Goal: Information Seeking & Learning: Learn about a topic

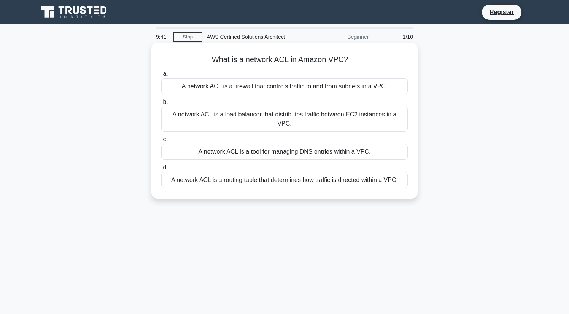
click at [276, 84] on div "A network ACL is a firewall that controls traffic to and from subnets in a VPC." at bounding box center [284, 86] width 246 height 16
click at [161, 76] on input "a. A network ACL is a firewall that controls traffic to and from subnets in a V…" at bounding box center [161, 73] width 0 height 5
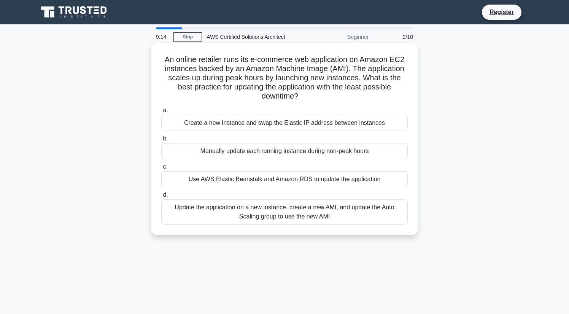
click at [289, 210] on div "Update the application on a new instance, create a new AMI, and update the Auto…" at bounding box center [284, 211] width 246 height 25
click at [161, 197] on input "d. Update the application on a new instance, create a new AMI, and update the A…" at bounding box center [161, 194] width 0 height 5
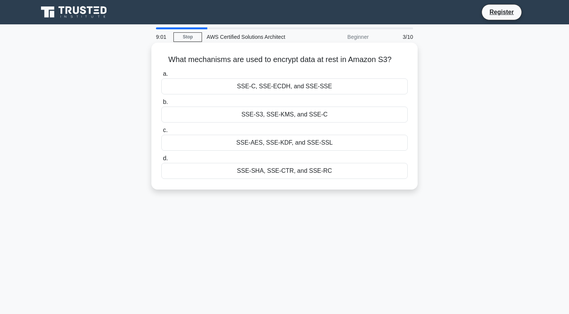
click at [284, 114] on div "SSE-S3, SSE-KMS, and SSE-C" at bounding box center [284, 114] width 246 height 16
click at [161, 105] on input "b. SSE-S3, SSE-KMS, and SSE-C" at bounding box center [161, 102] width 0 height 5
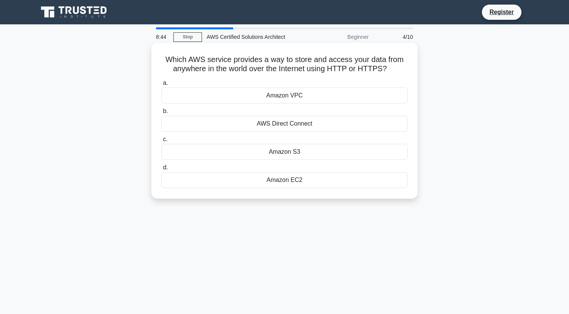
click at [298, 150] on div "Amazon S3" at bounding box center [284, 152] width 246 height 16
click at [161, 142] on input "c. Amazon S3" at bounding box center [161, 139] width 0 height 5
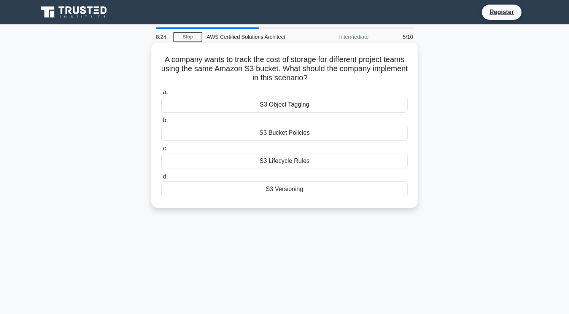
click at [291, 107] on div "S3 Object Tagging" at bounding box center [284, 105] width 246 height 16
click at [161, 95] on input "a. S3 Object Tagging" at bounding box center [161, 92] width 0 height 5
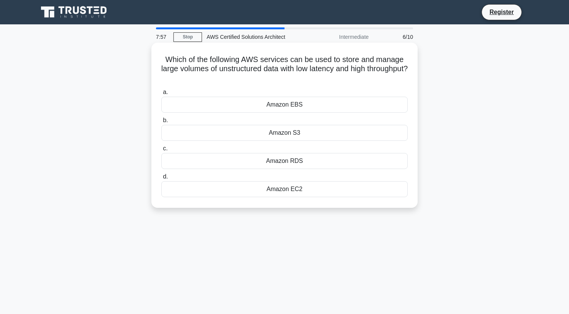
click at [292, 159] on div "Amazon RDS" at bounding box center [284, 161] width 246 height 16
click at [161, 151] on input "c. Amazon RDS" at bounding box center [161, 148] width 0 height 5
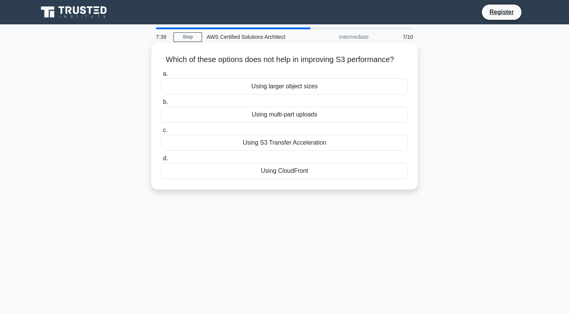
click at [297, 84] on div "Using larger object sizes" at bounding box center [284, 86] width 246 height 16
click at [161, 76] on input "a. Using larger object sizes" at bounding box center [161, 73] width 0 height 5
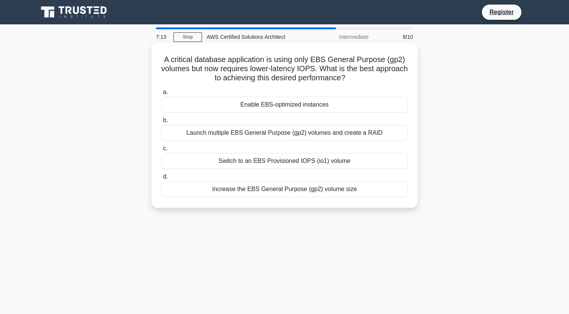
click at [312, 161] on div "Switch to an EBS Provisioned IOPS (io1) volume" at bounding box center [284, 161] width 246 height 16
click at [161, 151] on input "c. Switch to an EBS Provisioned IOPS (io1) volume" at bounding box center [161, 148] width 0 height 5
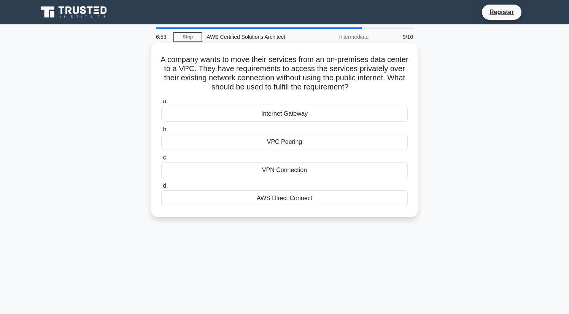
click at [295, 198] on div "AWS Direct Connect" at bounding box center [284, 198] width 246 height 16
click at [161, 188] on input "d. AWS Direct Connect" at bounding box center [161, 185] width 0 height 5
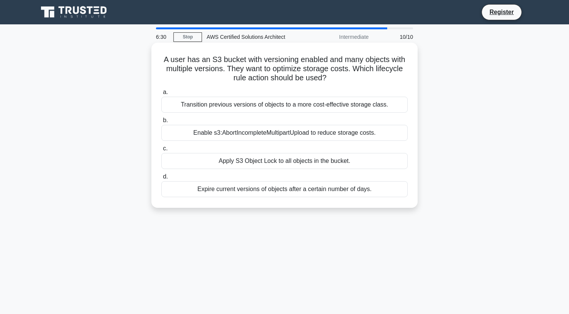
click at [290, 102] on div "Transition previous versions of objects to a more cost-effective storage class." at bounding box center [284, 105] width 246 height 16
click at [161, 95] on input "a. Transition previous versions of objects to a more cost-effective storage cla…" at bounding box center [161, 92] width 0 height 5
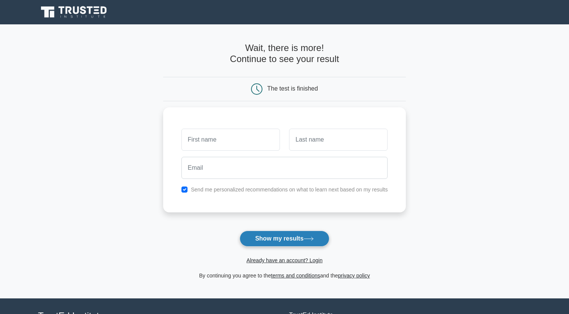
click at [299, 234] on button "Show my results" at bounding box center [285, 238] width 90 height 16
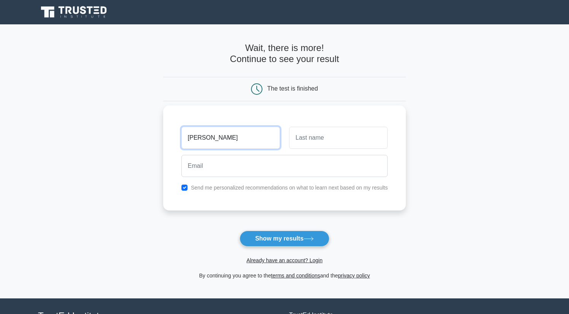
type input "tyler"
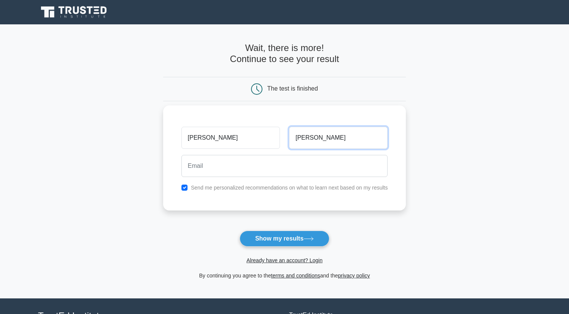
type input "toney"
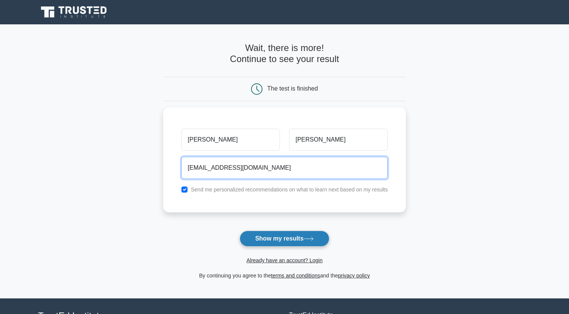
type input "test@test.com"
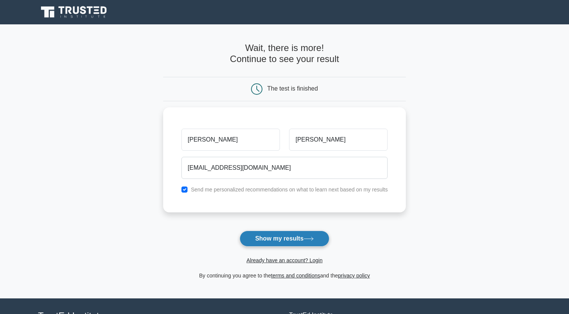
click at [290, 236] on button "Show my results" at bounding box center [285, 238] width 90 height 16
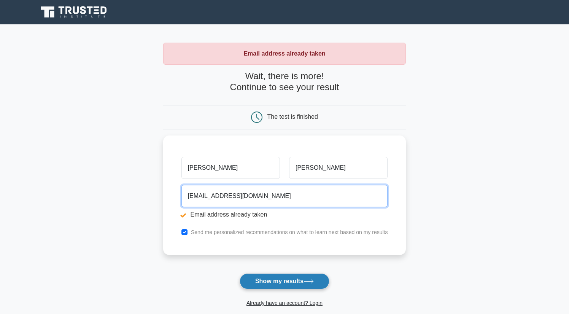
type input "[EMAIL_ADDRESS][DOMAIN_NAME]"
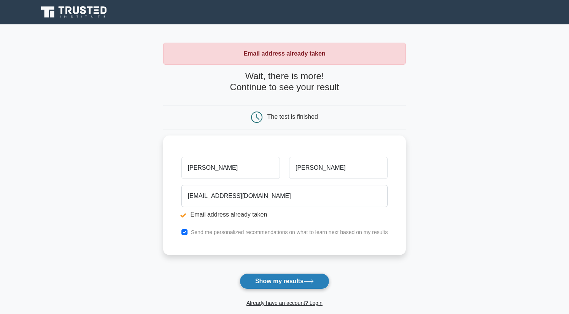
click at [268, 286] on button "Show my results" at bounding box center [285, 281] width 90 height 16
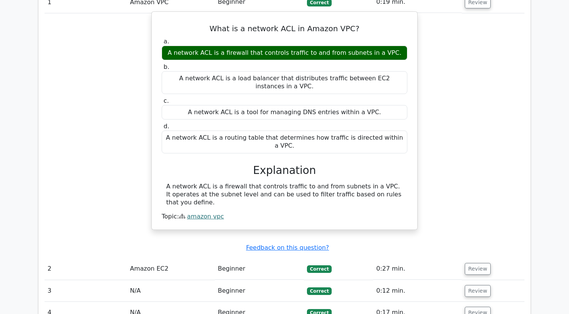
scroll to position [594, 0]
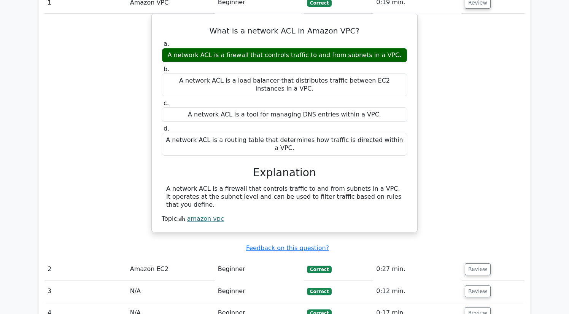
click at [150, 258] on td "Amazon EC2" at bounding box center [171, 269] width 88 height 22
click at [483, 263] on button "Review" at bounding box center [478, 269] width 26 height 12
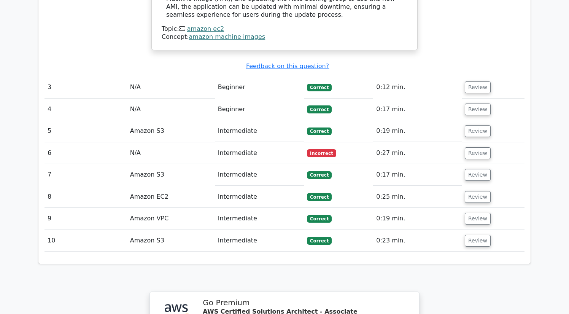
scroll to position [1068, 0]
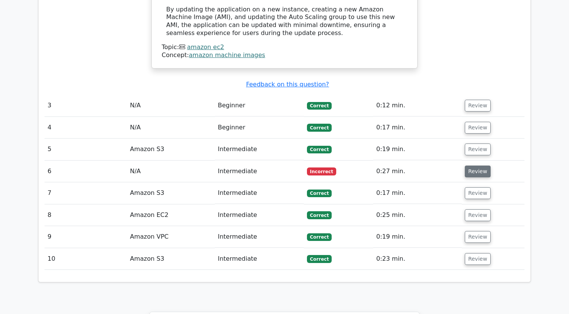
click at [475, 165] on button "Review" at bounding box center [478, 171] width 26 height 12
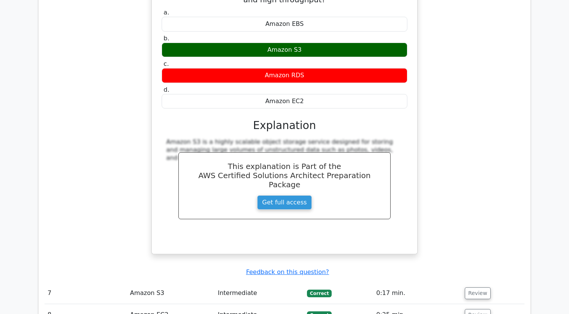
scroll to position [1311, 0]
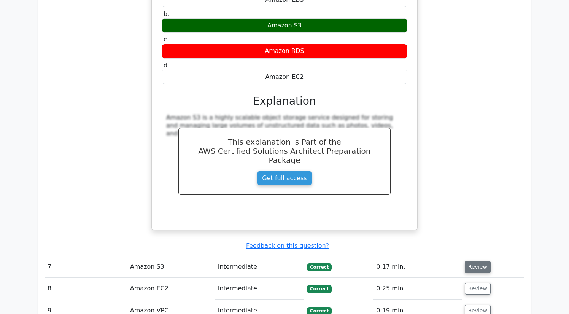
click at [471, 261] on button "Review" at bounding box center [478, 267] width 26 height 12
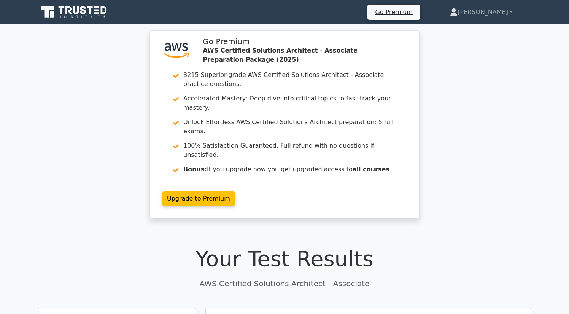
scroll to position [0, 0]
